Goal: Task Accomplishment & Management: Manage account settings

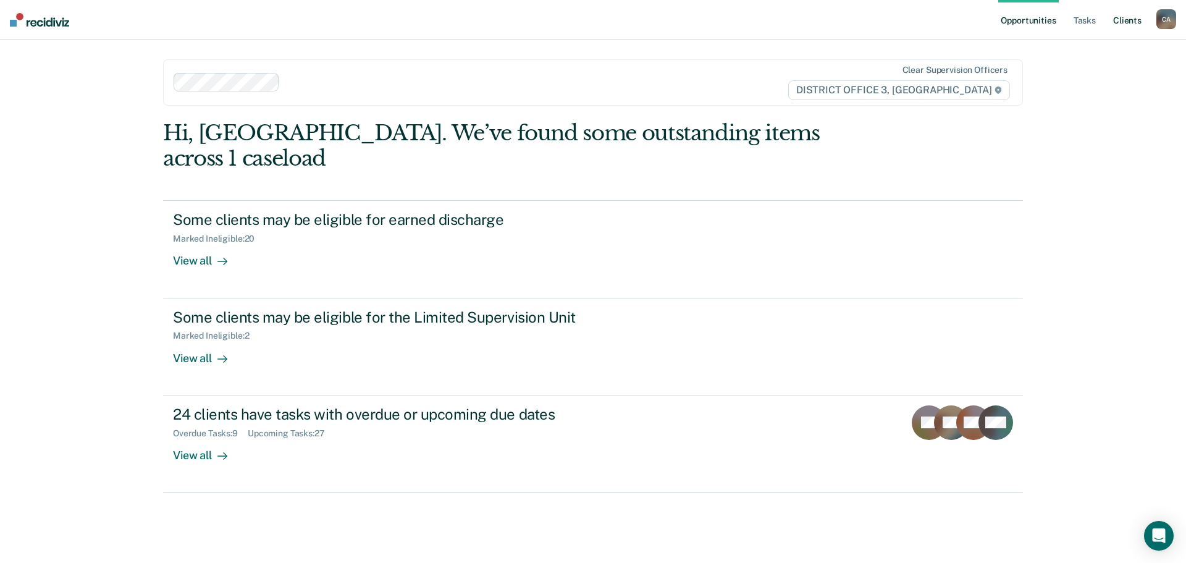
click at [1130, 23] on link "Client s" at bounding box center [1127, 20] width 33 height 40
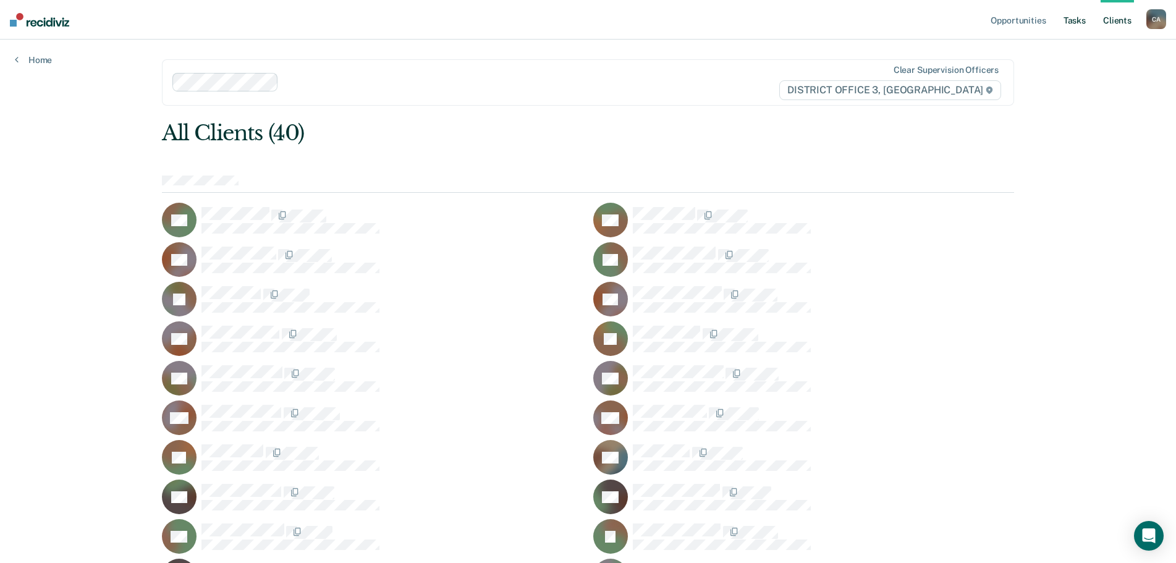
click at [1077, 20] on link "Tasks" at bounding box center [1074, 20] width 27 height 40
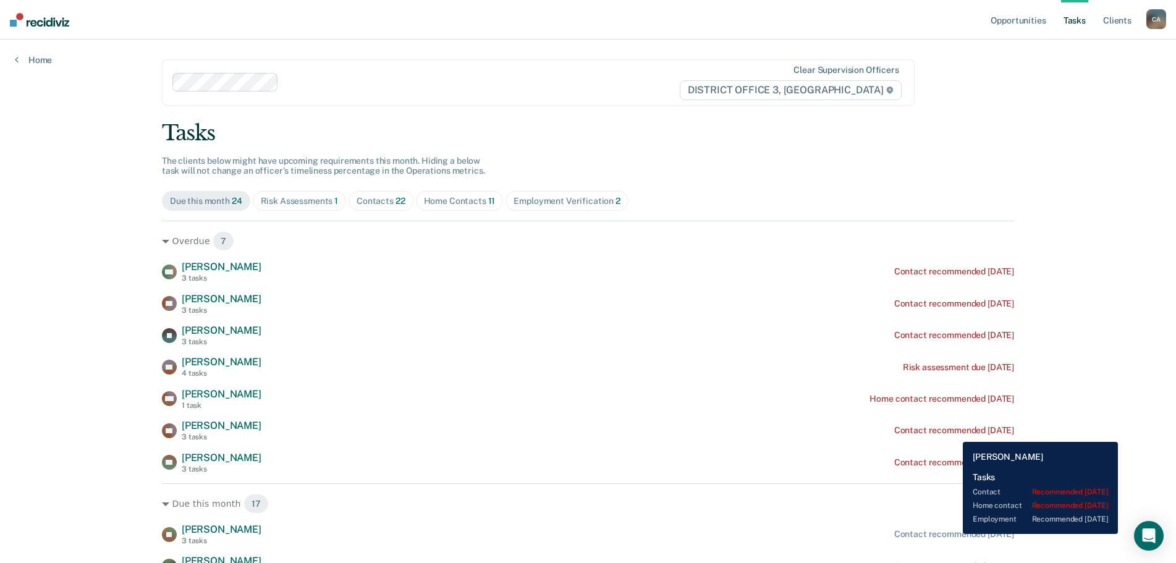
click at [953, 432] on div "Contact recommended [DATE]" at bounding box center [954, 430] width 120 height 11
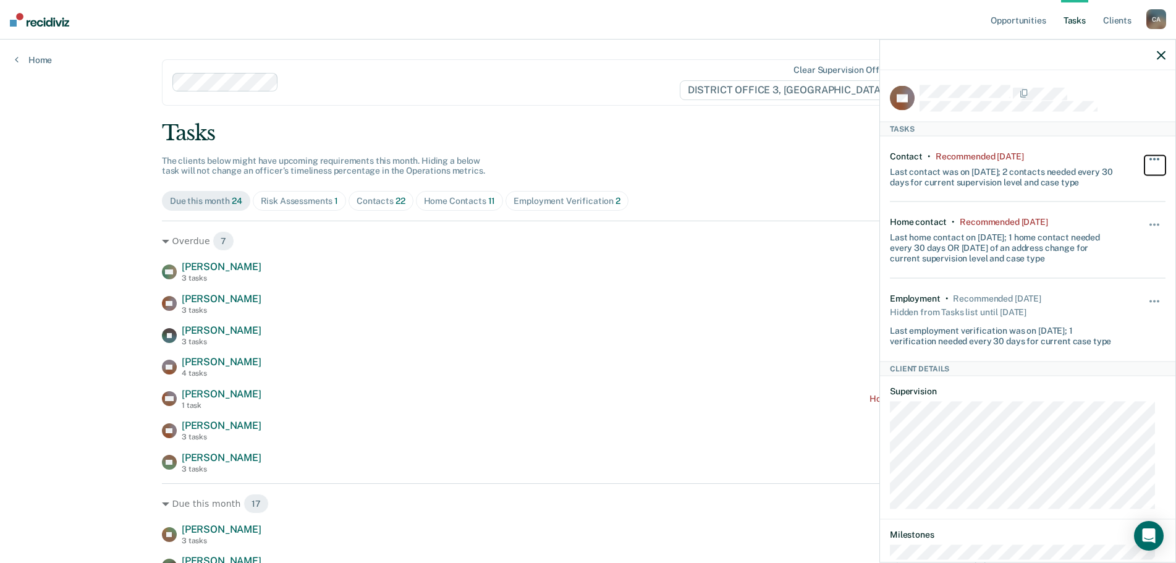
click at [1148, 155] on button "button" at bounding box center [1154, 165] width 21 height 20
click at [1163, 56] on icon "button" at bounding box center [1160, 55] width 9 height 9
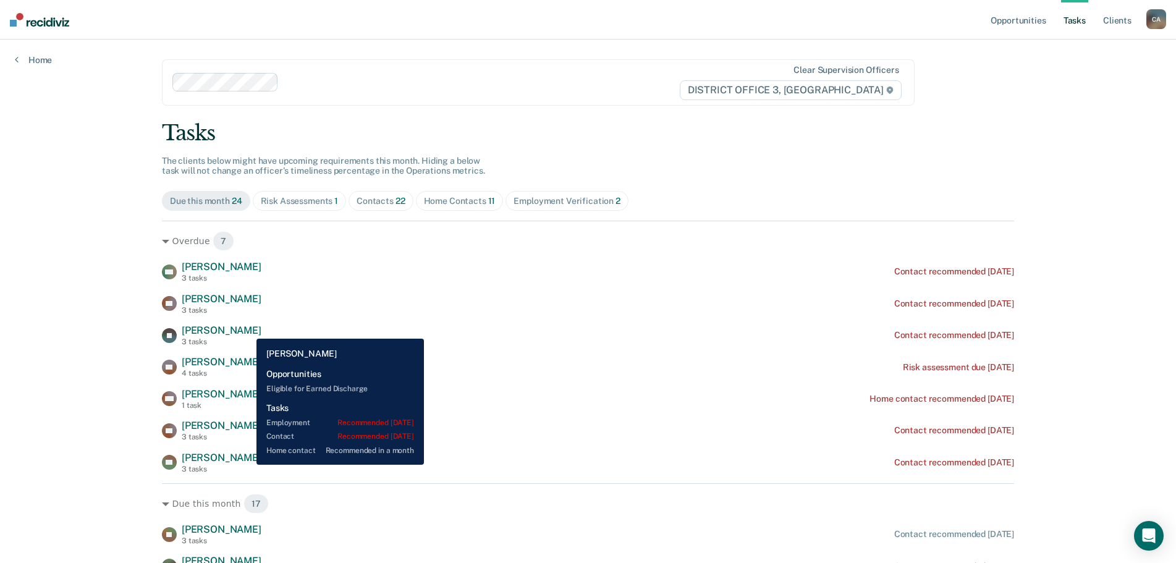
click at [247, 329] on span "[PERSON_NAME]" at bounding box center [222, 330] width 80 height 12
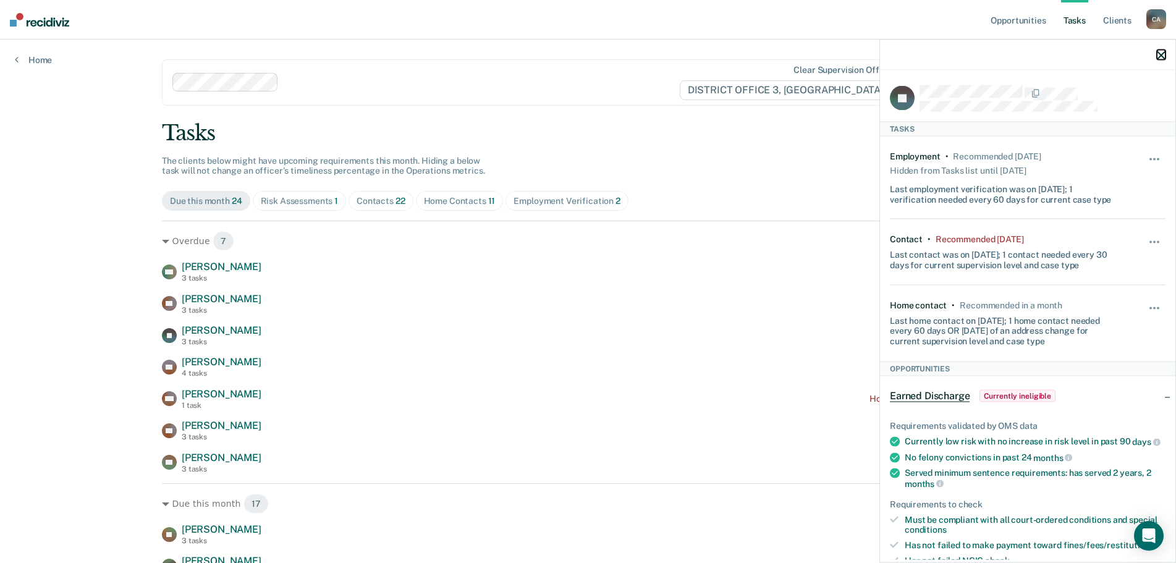
click at [1162, 56] on icon "button" at bounding box center [1160, 55] width 9 height 9
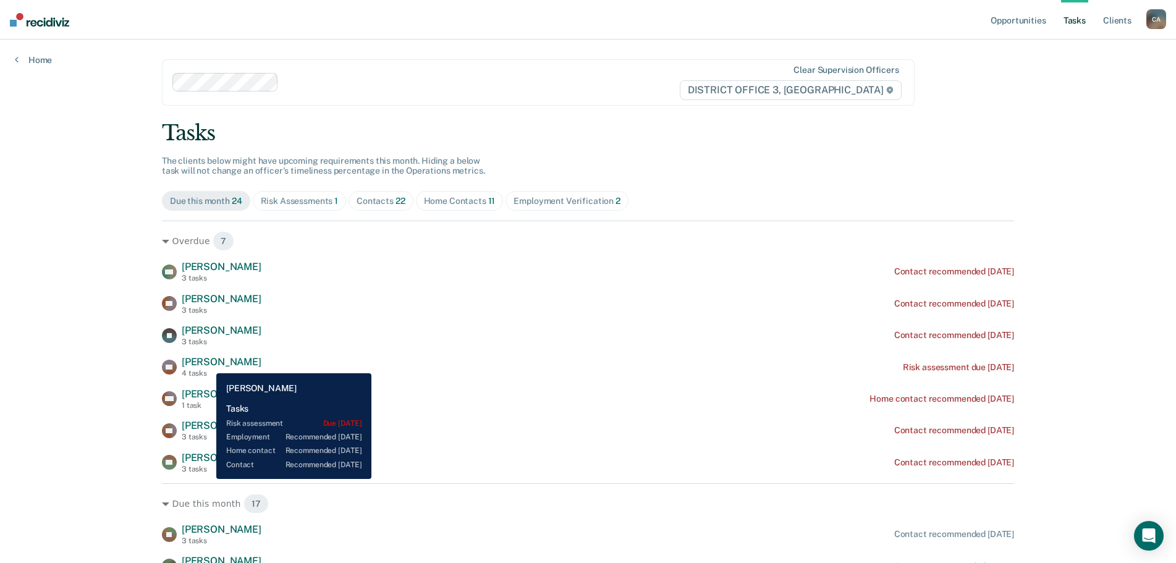
click at [207, 364] on span "[PERSON_NAME]" at bounding box center [222, 362] width 80 height 12
